Goal: Transaction & Acquisition: Purchase product/service

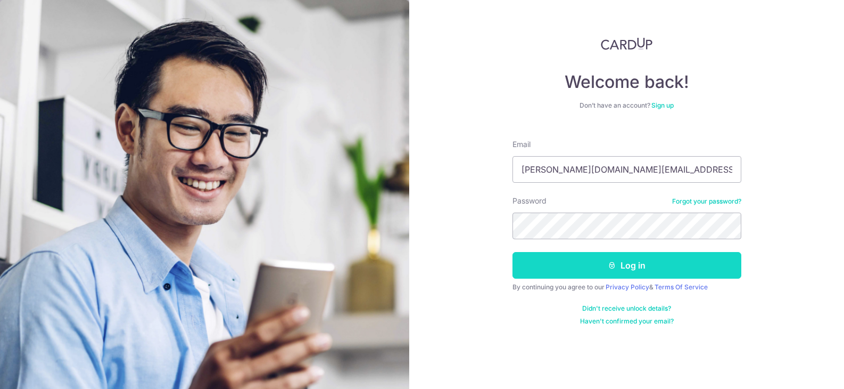
click at [621, 270] on button "Log in" at bounding box center [627, 265] width 229 height 27
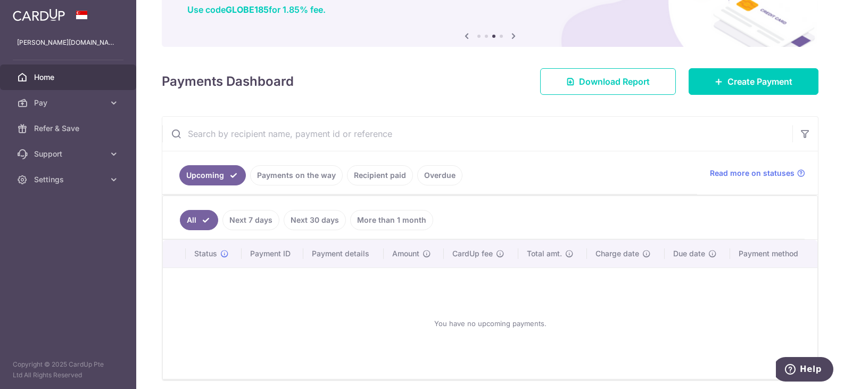
scroll to position [106, 0]
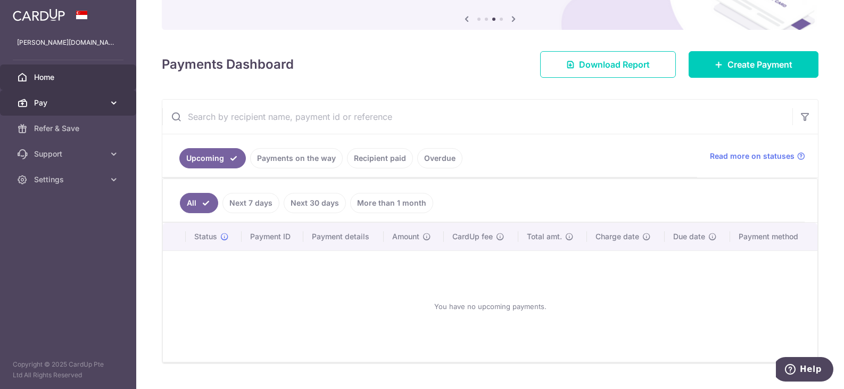
click at [110, 100] on icon at bounding box center [114, 102] width 11 height 11
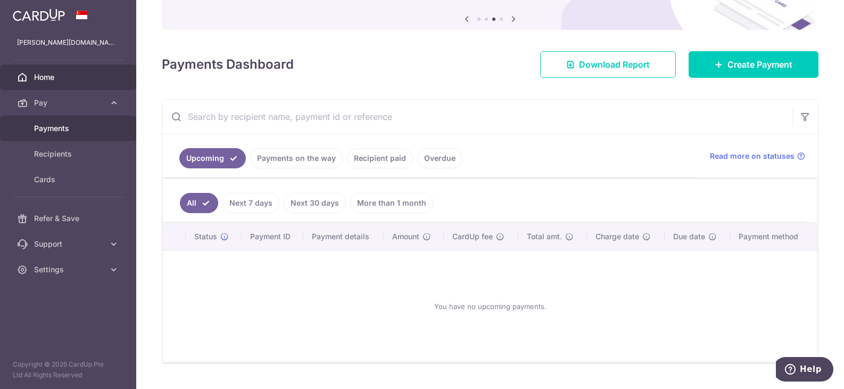
click at [62, 127] on span "Payments" at bounding box center [69, 128] width 70 height 11
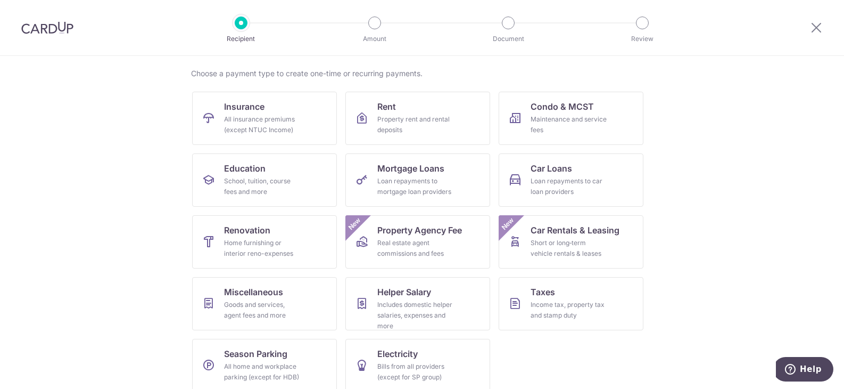
scroll to position [88, 0]
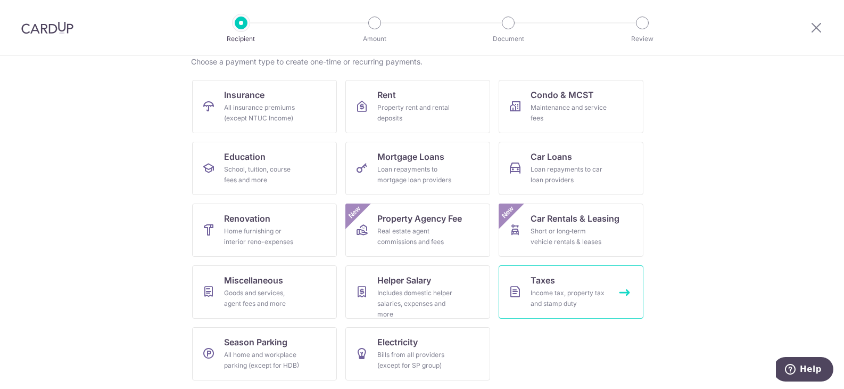
click at [544, 281] on span "Taxes" at bounding box center [543, 280] width 24 height 13
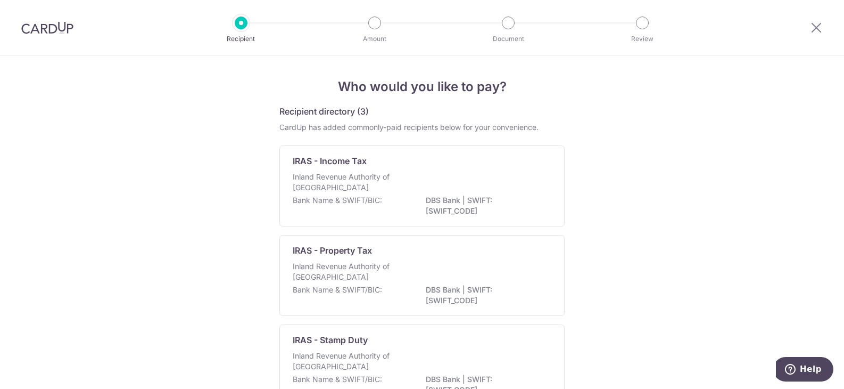
click at [572, 161] on div "Who would you like to pay? Recipient directory (3) CardUp has added commonly-pa…" at bounding box center [422, 260] width 844 height 408
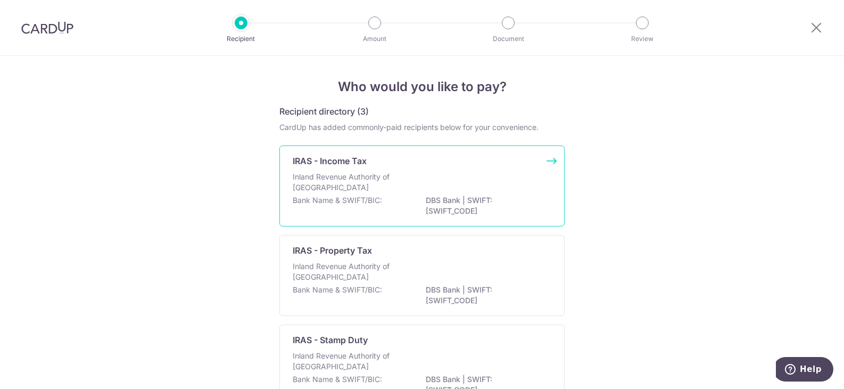
click at [548, 172] on div "Inland Revenue Authority of Singapore" at bounding box center [422, 182] width 259 height 23
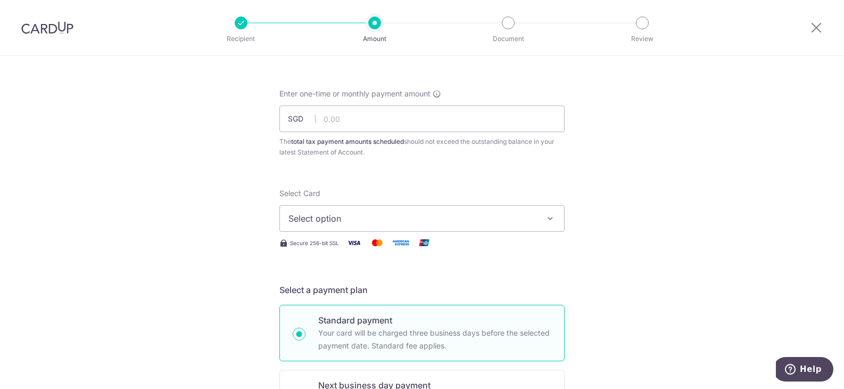
scroll to position [53, 0]
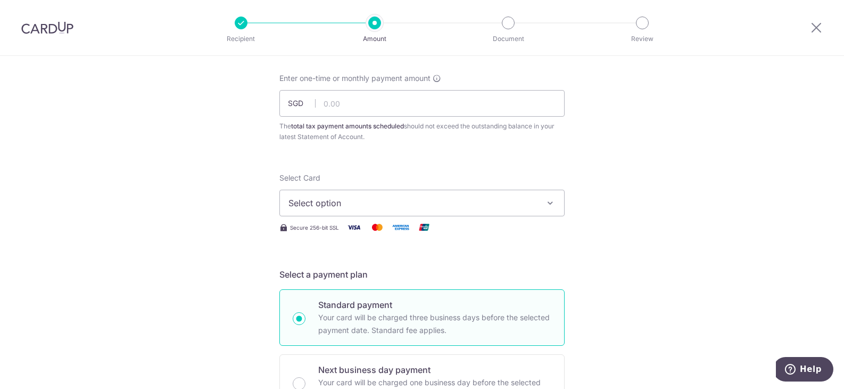
click at [550, 203] on icon "button" at bounding box center [550, 202] width 11 height 11
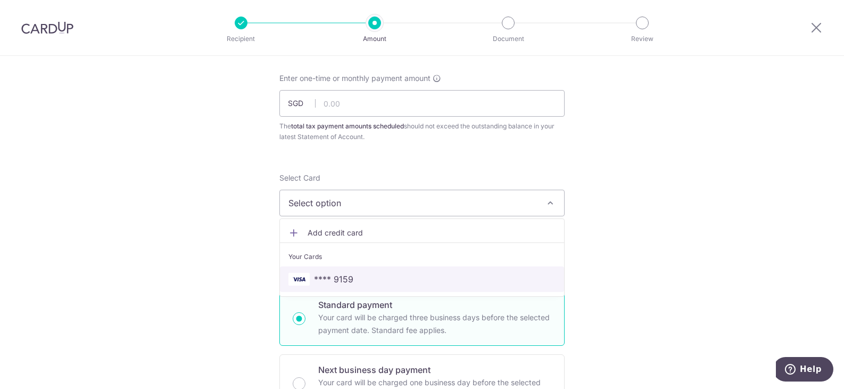
click at [335, 278] on span "**** 9159" at bounding box center [333, 278] width 39 height 13
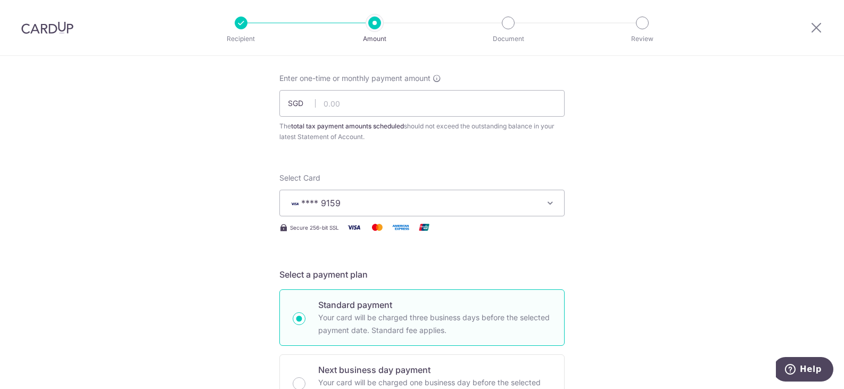
click at [550, 207] on icon "button" at bounding box center [550, 202] width 11 height 11
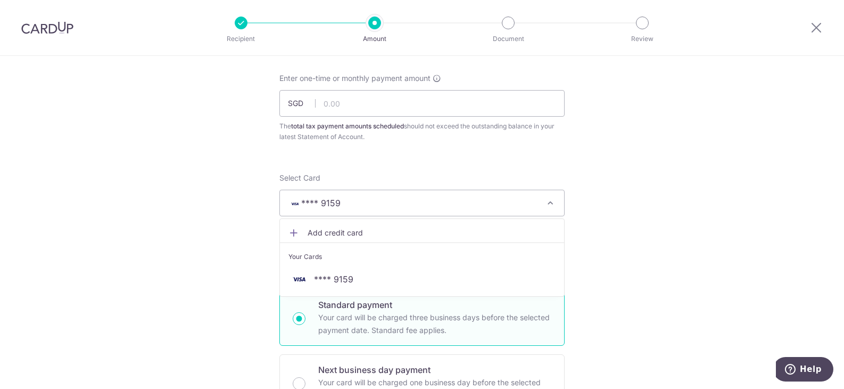
click at [550, 207] on icon "button" at bounding box center [550, 202] width 11 height 11
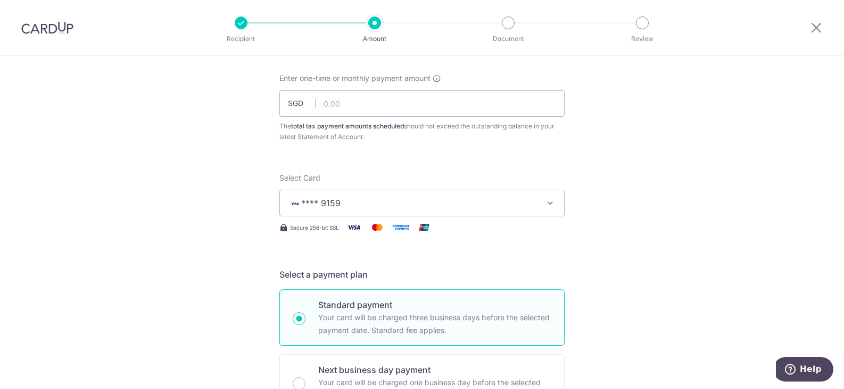
click at [550, 207] on icon "button" at bounding box center [550, 202] width 11 height 11
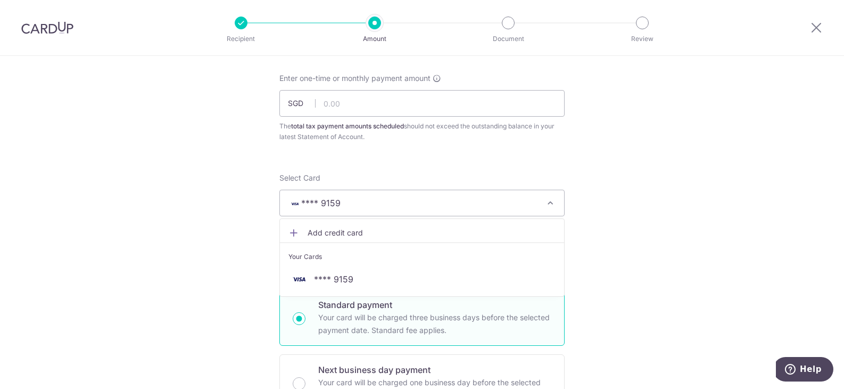
click at [550, 207] on icon "button" at bounding box center [550, 202] width 11 height 11
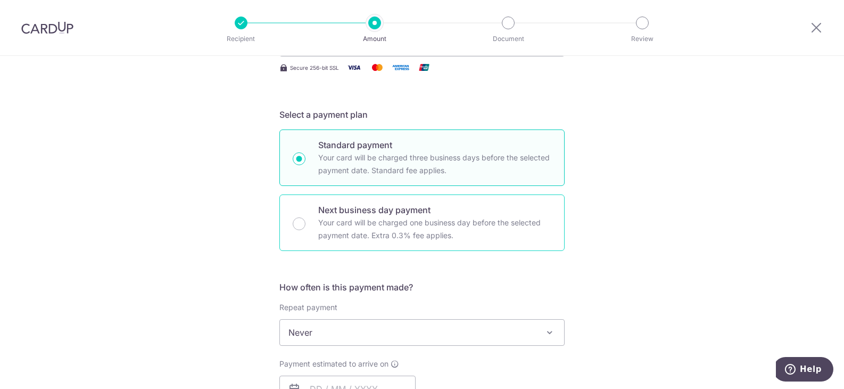
scroll to position [266, 0]
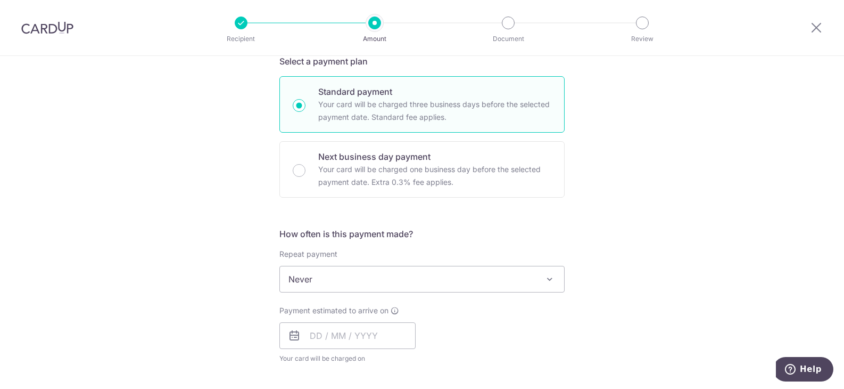
click at [547, 274] on span at bounding box center [549, 278] width 13 height 13
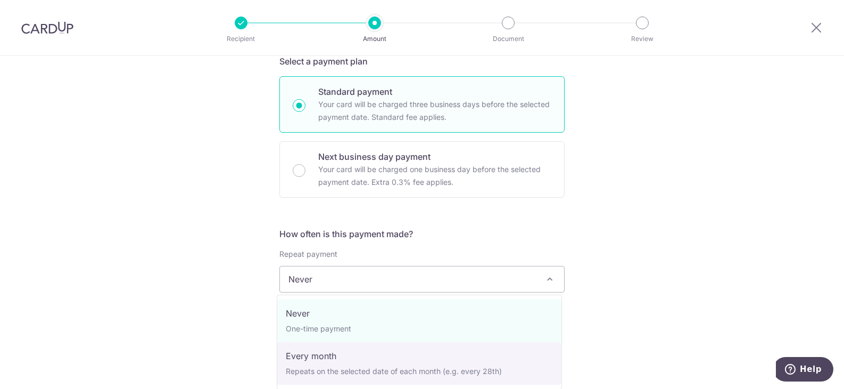
select select "3"
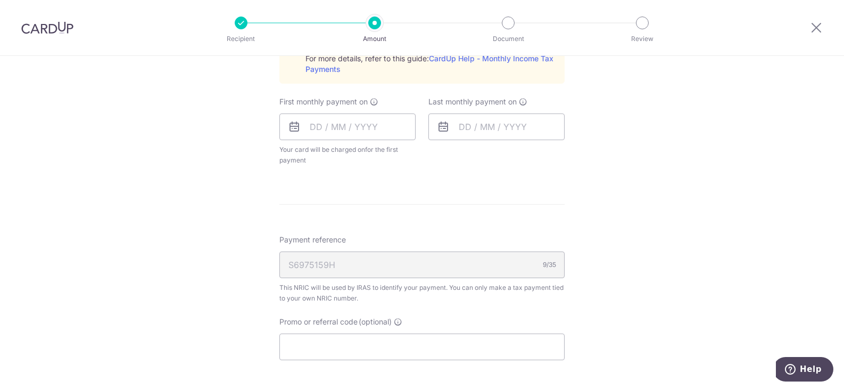
scroll to position [745, 0]
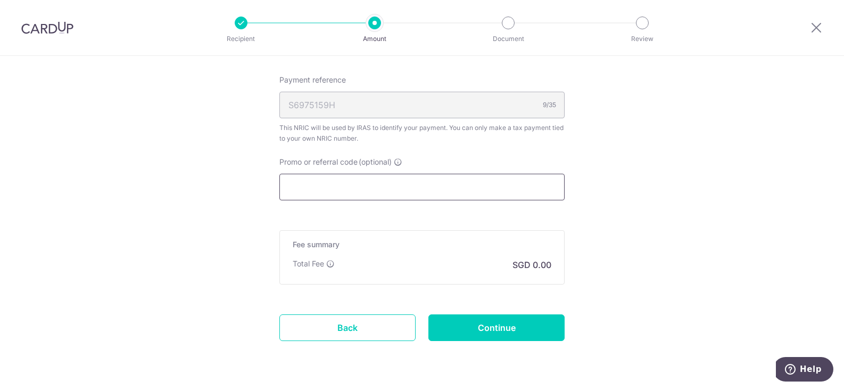
click at [382, 178] on input "Promo or referral code (optional)" at bounding box center [421, 187] width 285 height 27
paste input "VTAX25R"
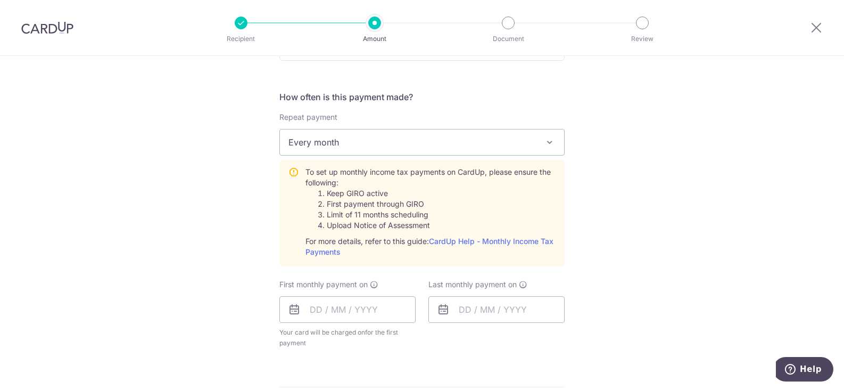
scroll to position [399, 0]
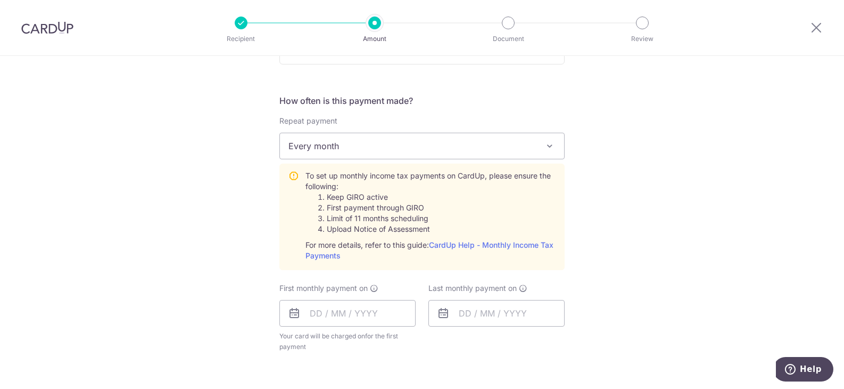
type input "VTAX25R"
click at [546, 144] on span at bounding box center [549, 145] width 13 height 13
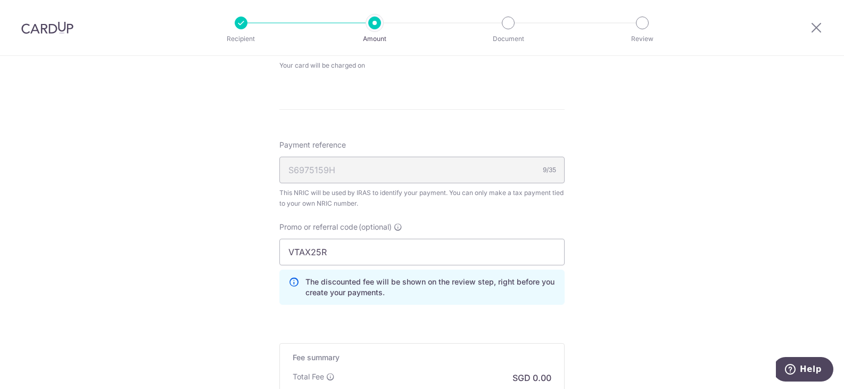
scroll to position [346, 0]
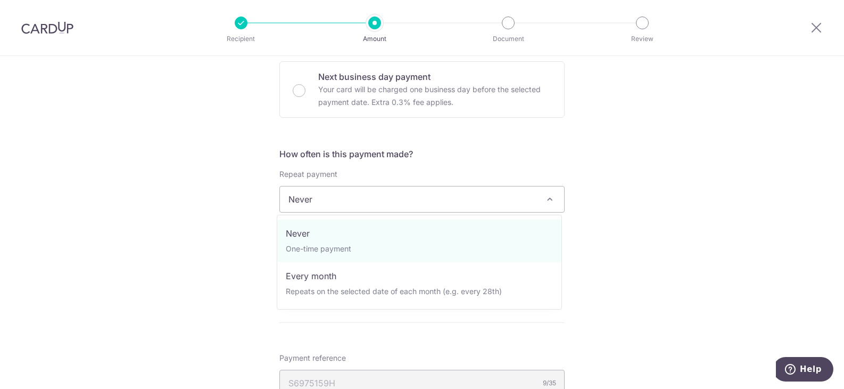
click at [547, 200] on span at bounding box center [549, 199] width 13 height 13
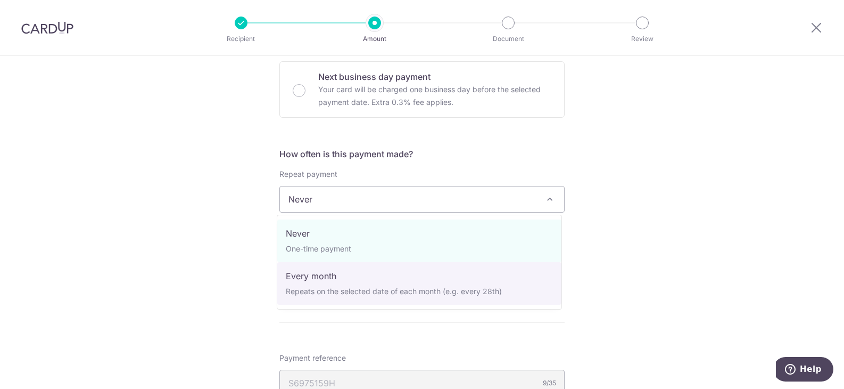
select select "3"
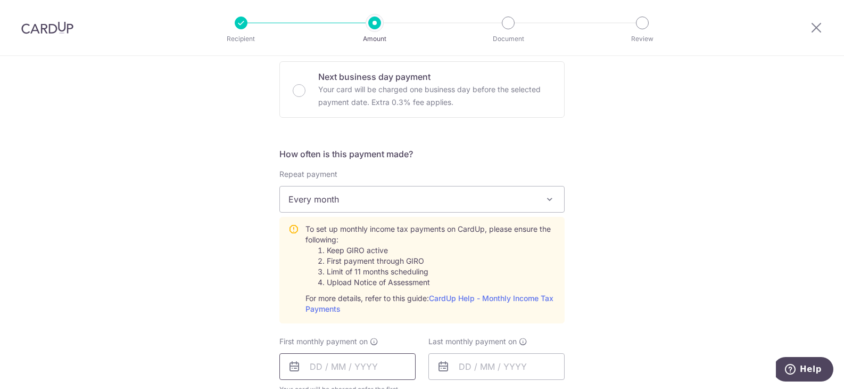
click at [392, 362] on input "text" at bounding box center [347, 366] width 136 height 27
click at [288, 368] on icon at bounding box center [294, 366] width 13 height 13
click at [331, 362] on input "text" at bounding box center [347, 366] width 136 height 27
type input "[DATE]"
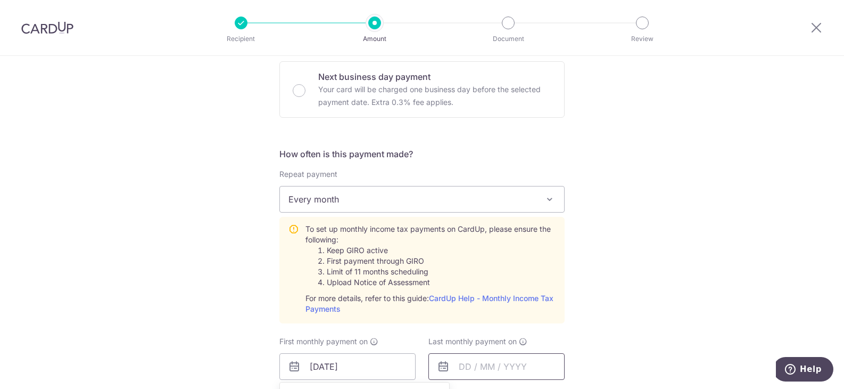
click at [461, 367] on input "text" at bounding box center [496, 366] width 136 height 27
type input "[DATE]"
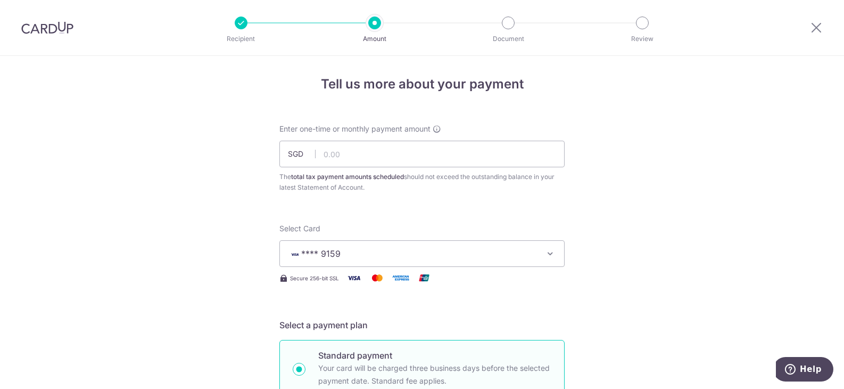
scroll to position [0, 0]
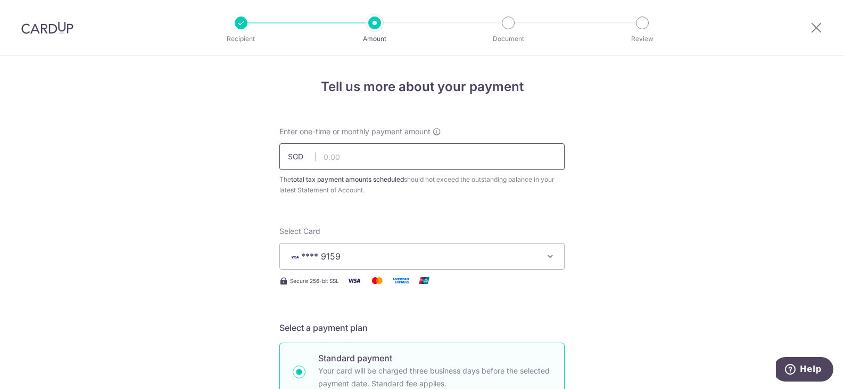
click at [426, 163] on input "text" at bounding box center [421, 156] width 285 height 27
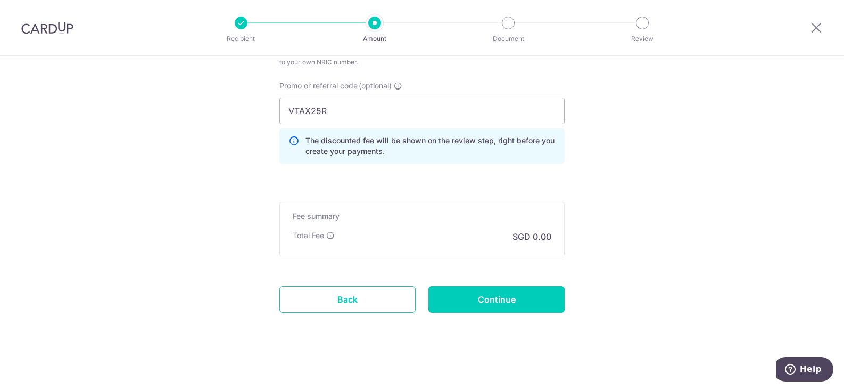
scroll to position [869, 0]
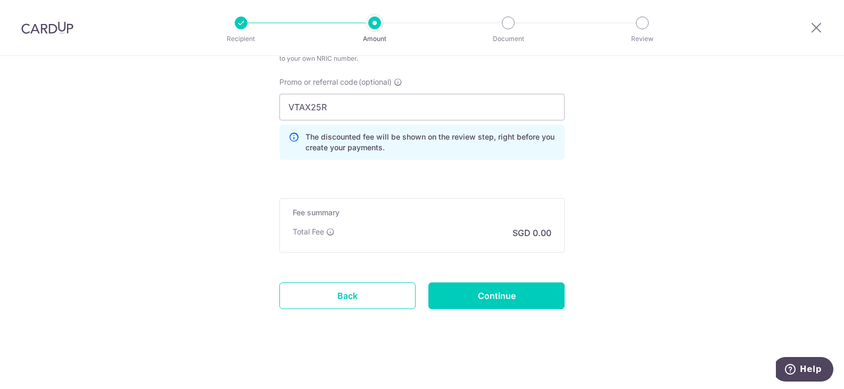
click at [416, 218] on div "Fee summary Base fee Extend fee Next-day fee Total Fee SGD 0.00" at bounding box center [421, 225] width 285 height 54
type input "1,904.05"
click at [491, 297] on input "Continue" at bounding box center [496, 295] width 136 height 27
type input "Create Schedule"
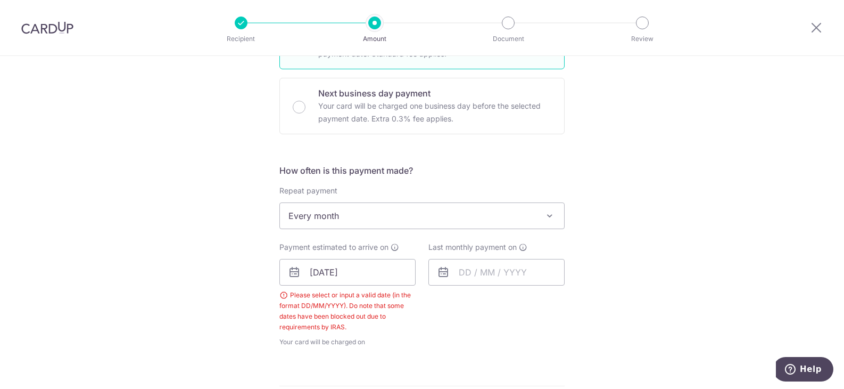
scroll to position [325, 0]
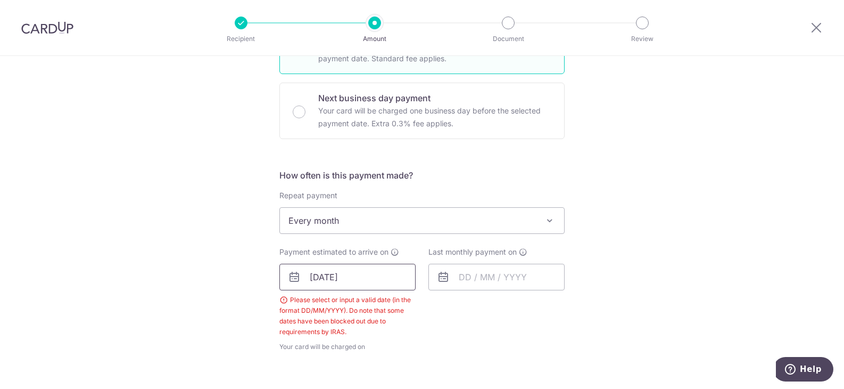
click at [361, 269] on input "[DATE]" at bounding box center [347, 276] width 136 height 27
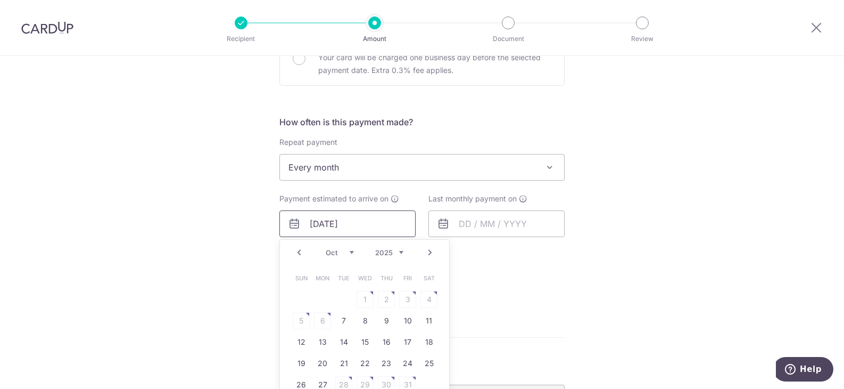
scroll to position [431, 0]
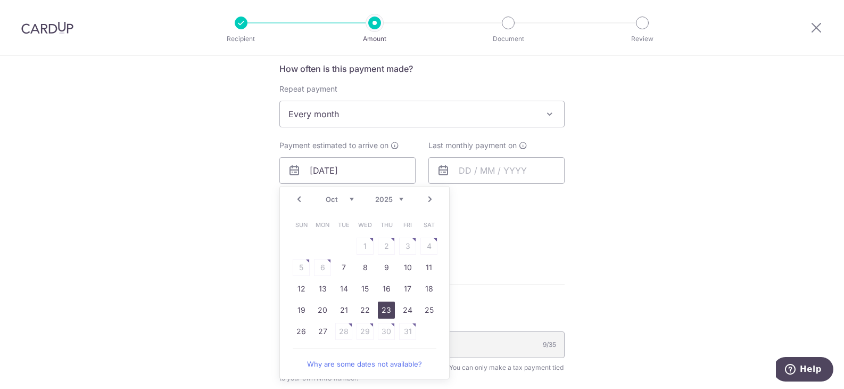
click at [389, 308] on link "23" at bounding box center [386, 309] width 17 height 17
type input "23/10/2025"
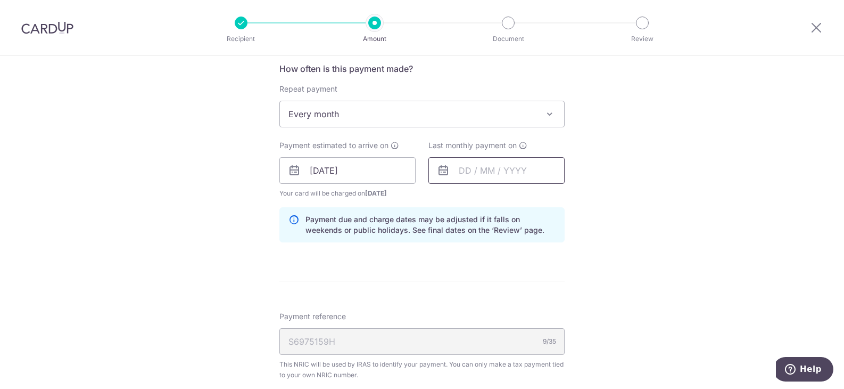
click at [489, 177] on input "text" at bounding box center [496, 170] width 136 height 27
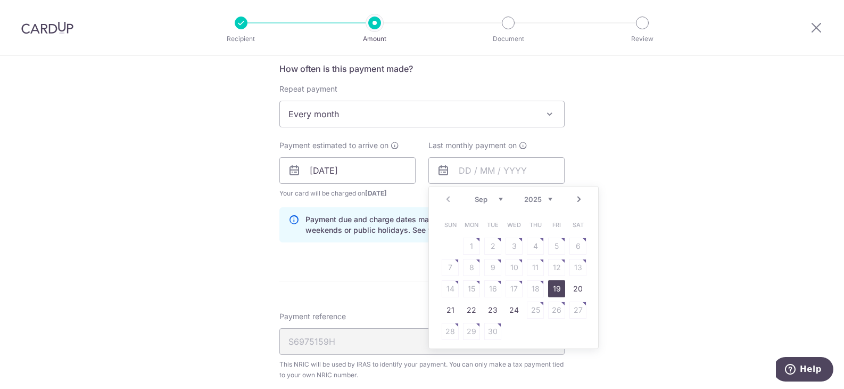
click at [577, 197] on link "Next" at bounding box center [579, 199] width 13 height 13
click at [548, 312] on link "23" at bounding box center [556, 309] width 17 height 17
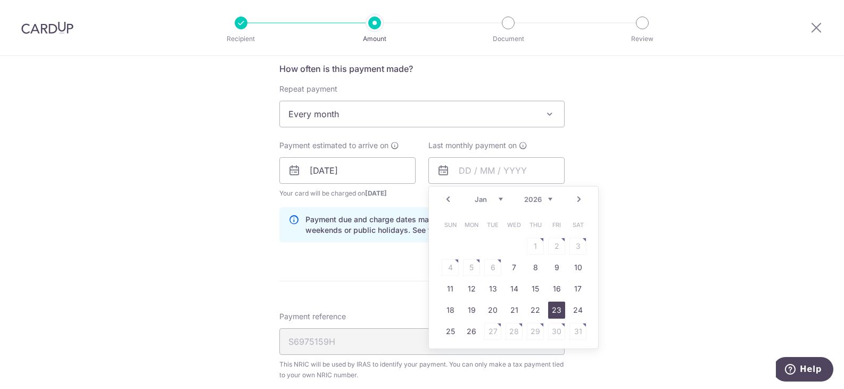
type input "23/01/2026"
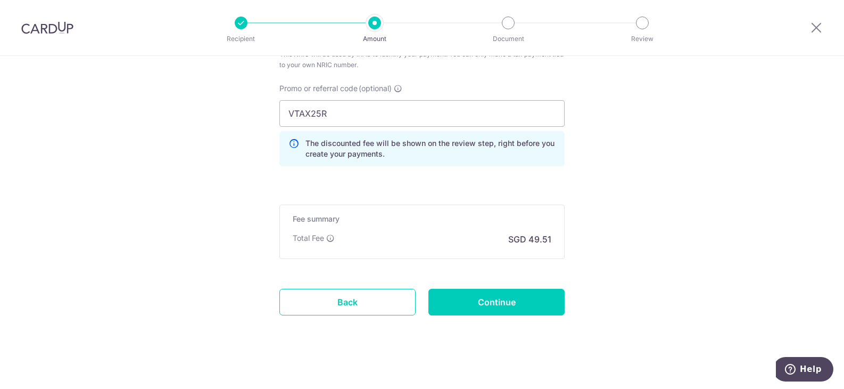
scroll to position [747, 0]
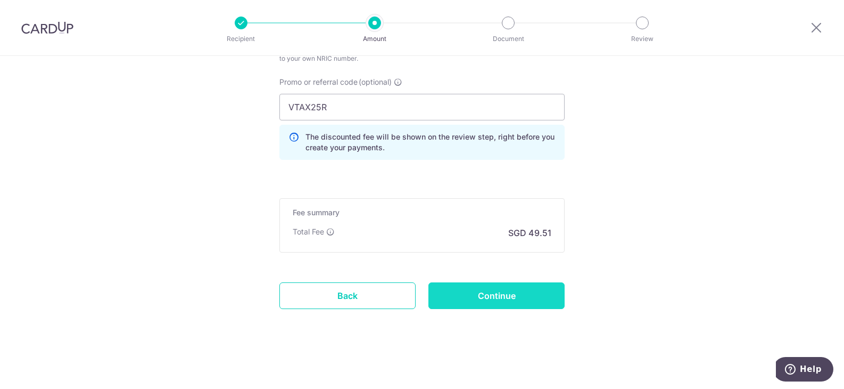
click at [489, 298] on input "Continue" at bounding box center [496, 295] width 136 height 27
type input "Create Schedule"
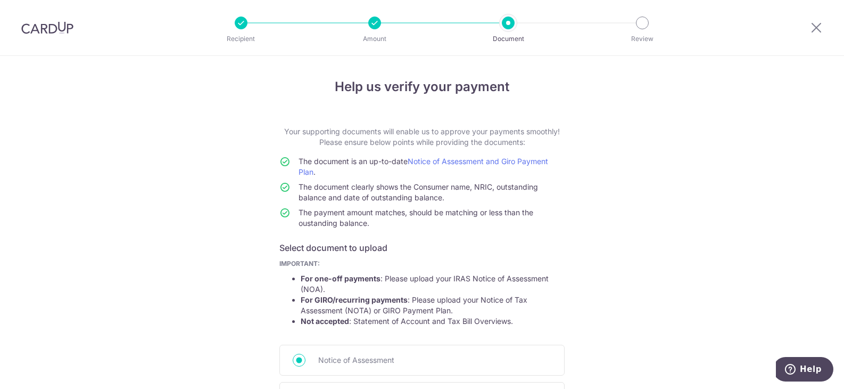
scroll to position [155, 0]
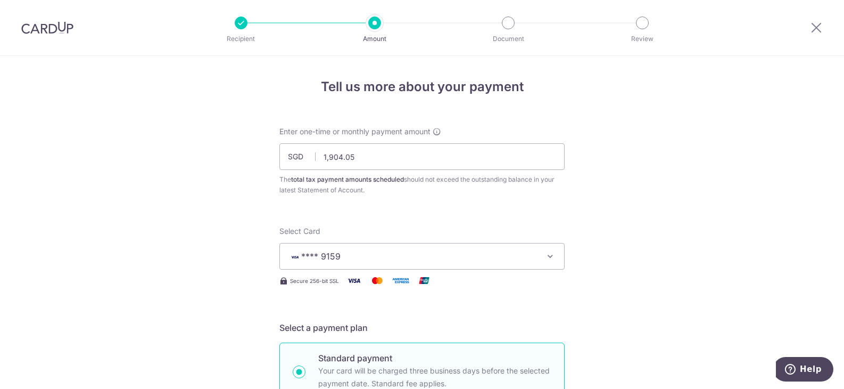
click at [531, 251] on span "**** 9159" at bounding box center [412, 256] width 248 height 13
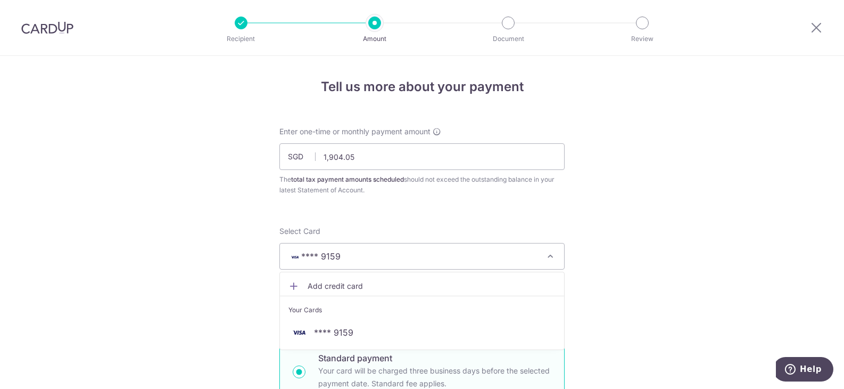
click at [349, 286] on span "Add credit card" at bounding box center [432, 285] width 248 height 11
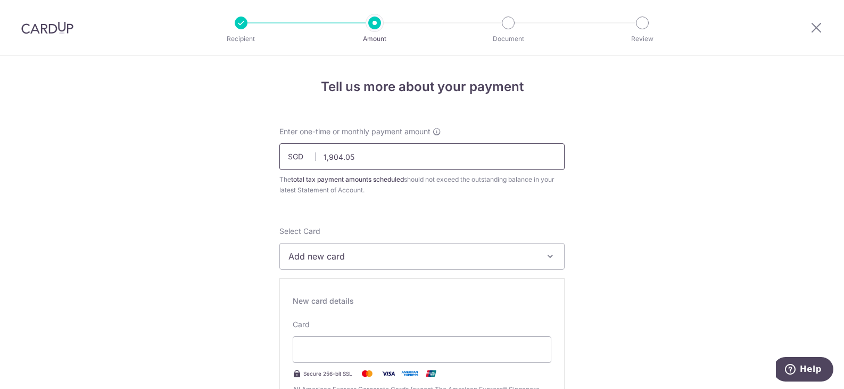
click at [367, 155] on input "1,904.05" at bounding box center [421, 156] width 285 height 27
type input "1"
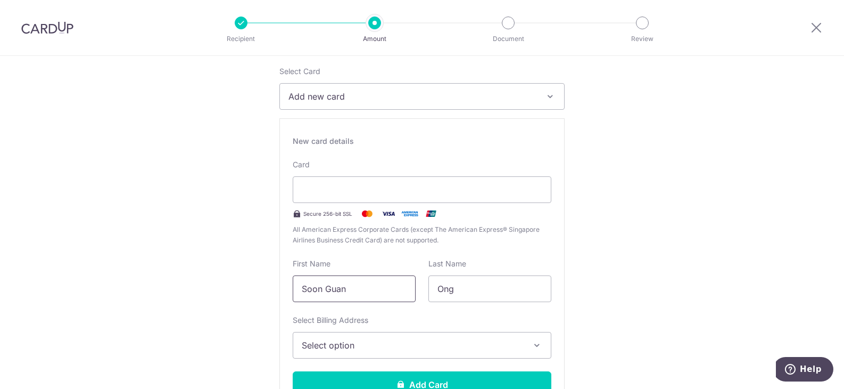
click at [375, 301] on input "Soon Guan" at bounding box center [354, 288] width 123 height 27
type input "S"
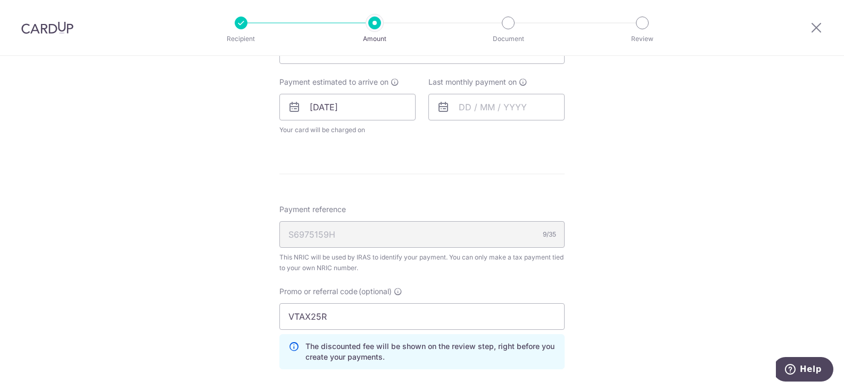
scroll to position [798, 0]
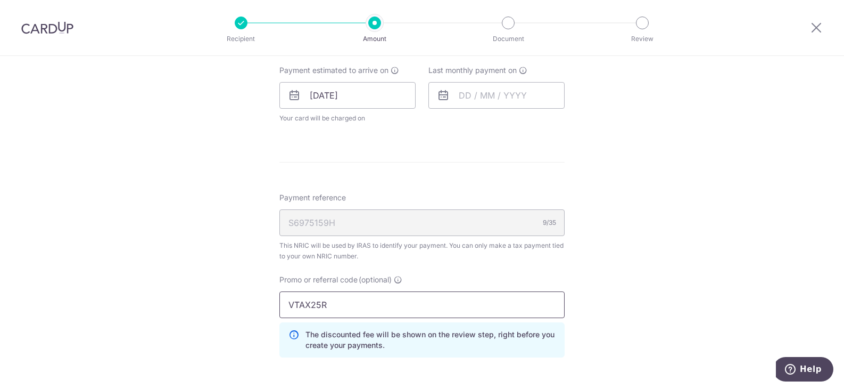
drag, startPoint x: 375, startPoint y: 301, endPoint x: 259, endPoint y: 302, distance: 115.5
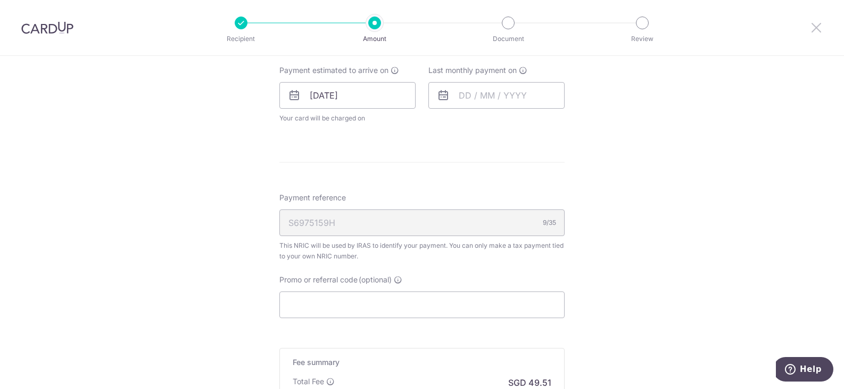
drag, startPoint x: 815, startPoint y: 32, endPoint x: 468, endPoint y: 55, distance: 347.8
click at [815, 32] on icon at bounding box center [816, 27] width 13 height 13
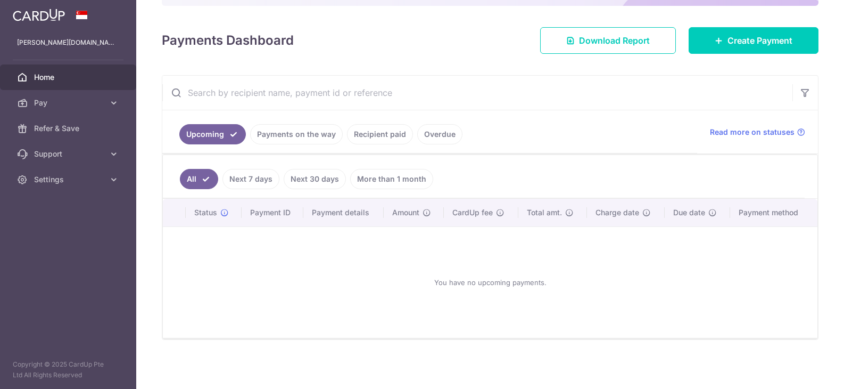
scroll to position [119, 0]
